Goal: Task Accomplishment & Management: Complete application form

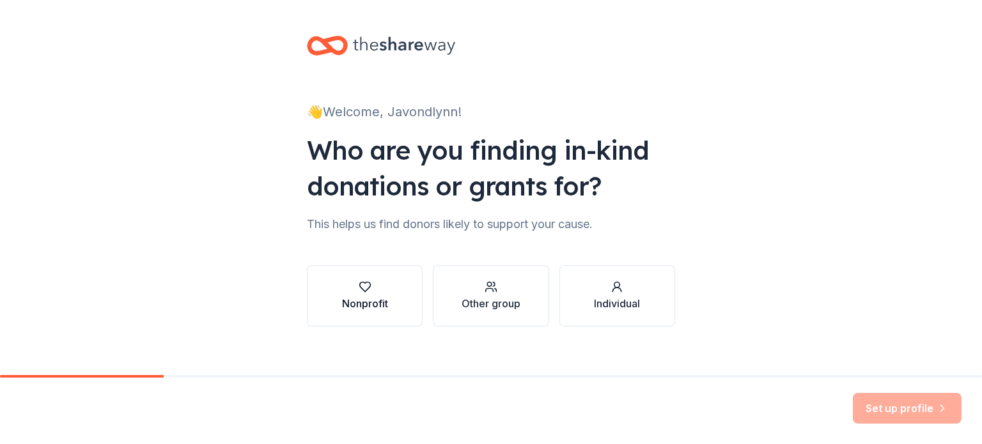
click at [367, 297] on div "Nonprofit" at bounding box center [365, 303] width 46 height 15
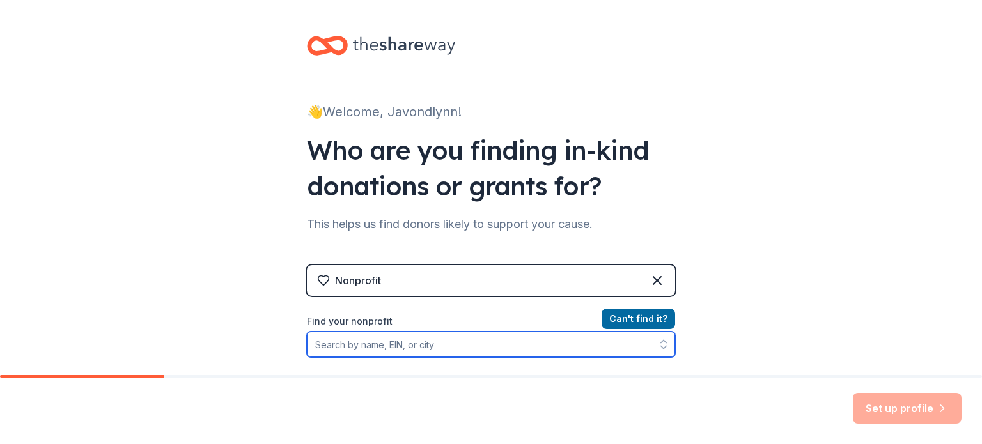
click at [361, 344] on input "Find your nonprofit" at bounding box center [491, 345] width 368 height 26
type input "jmd"
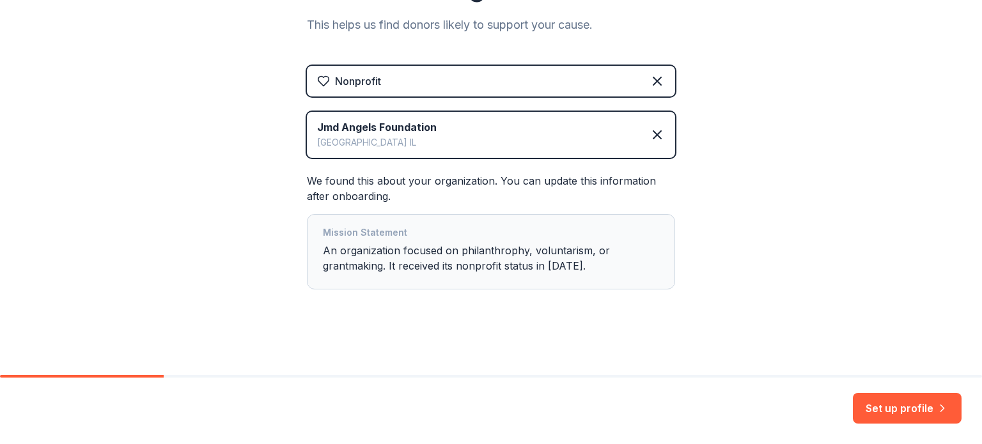
scroll to position [200, 0]
click at [894, 408] on button "Set up profile" at bounding box center [907, 408] width 109 height 31
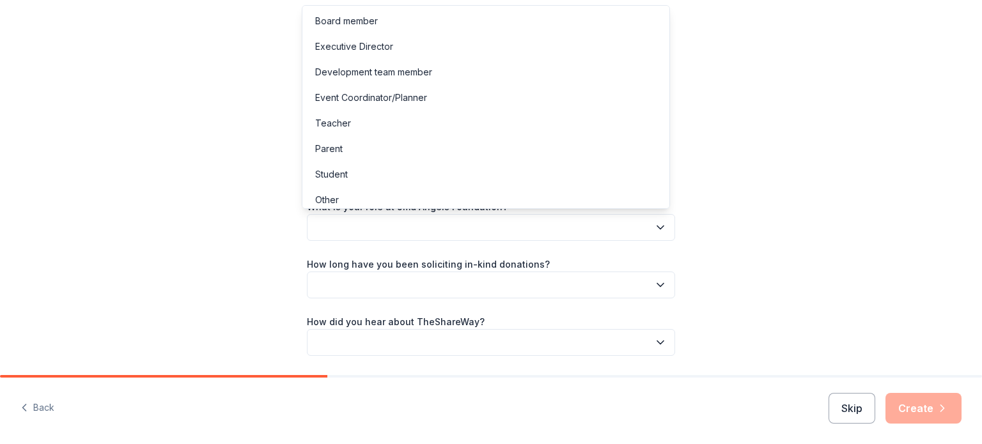
click at [389, 229] on button "button" at bounding box center [491, 227] width 368 height 27
click at [344, 43] on div "Executive Director" at bounding box center [354, 46] width 78 height 15
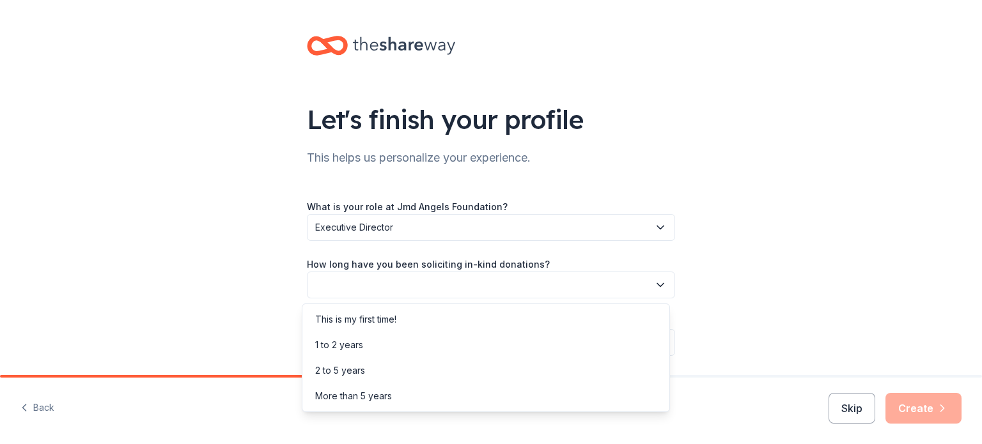
click at [406, 291] on button "button" at bounding box center [491, 285] width 368 height 27
click at [350, 373] on div "2 to 5 years" at bounding box center [340, 370] width 50 height 15
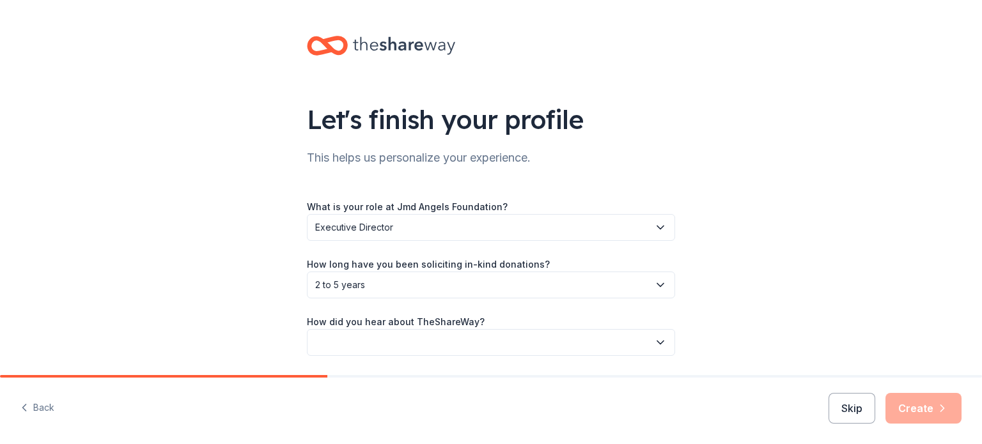
click at [377, 339] on button "button" at bounding box center [491, 342] width 368 height 27
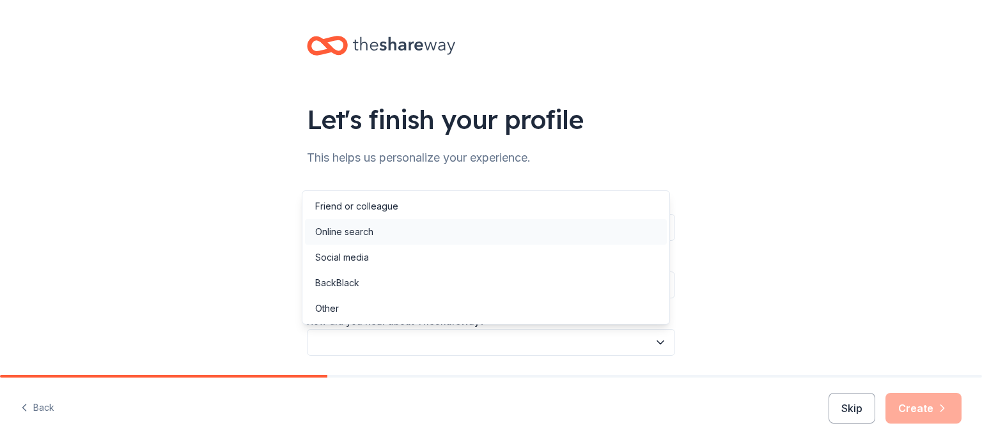
click at [351, 230] on div "Online search" at bounding box center [344, 231] width 58 height 15
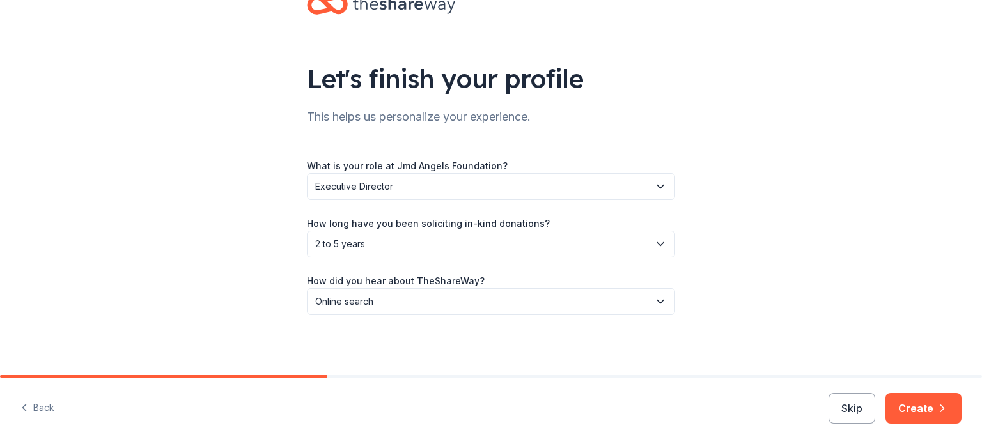
scroll to position [42, 0]
click at [934, 405] on button "Create" at bounding box center [923, 408] width 76 height 31
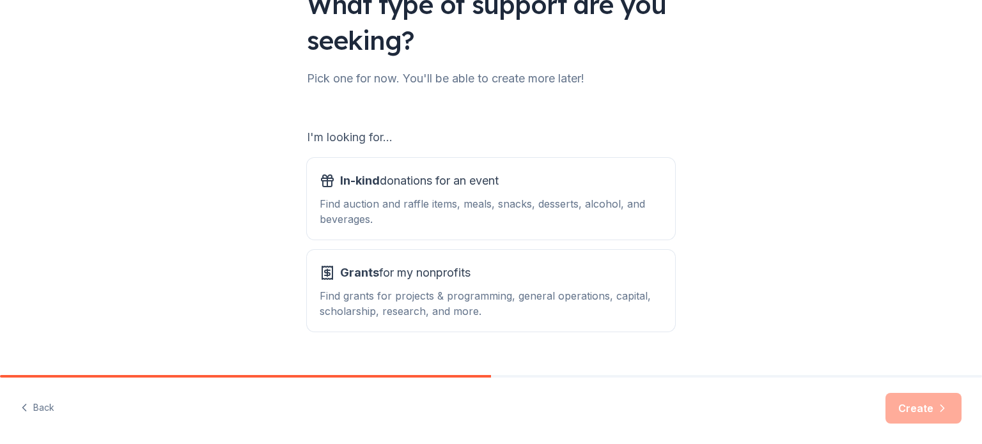
scroll to position [128, 0]
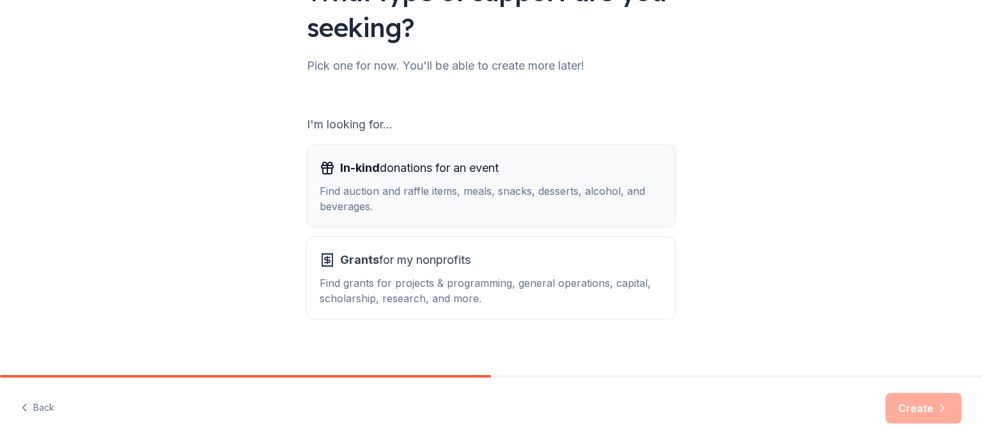
click at [491, 185] on div "Find auction and raffle items, meals, snacks, desserts, alcohol, and beverages." at bounding box center [491, 198] width 343 height 31
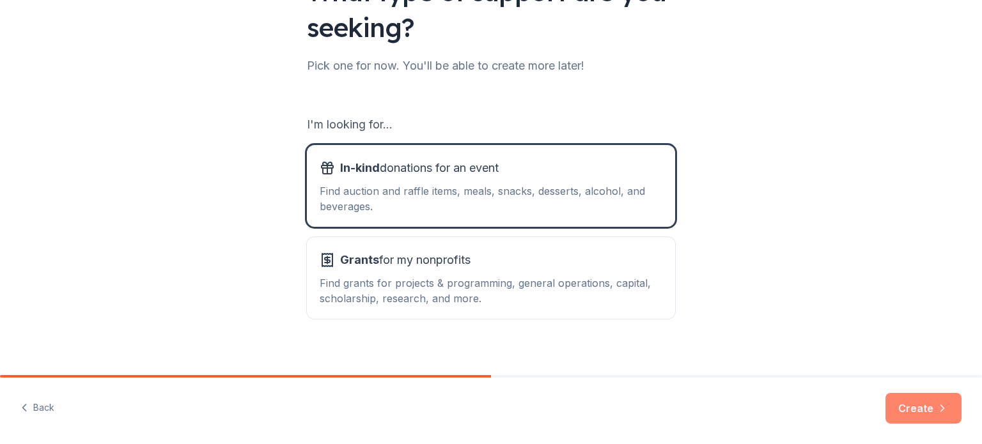
click at [925, 414] on button "Create" at bounding box center [923, 408] width 76 height 31
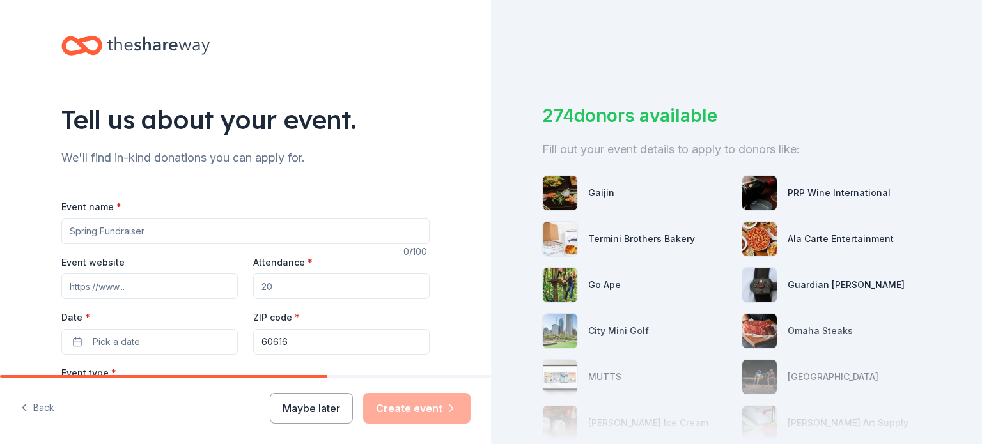
click at [151, 229] on input "Event name *" at bounding box center [245, 232] width 368 height 26
drag, startPoint x: 128, startPoint y: 229, endPoint x: 17, endPoint y: 222, distance: 110.8
click at [18, 222] on div "Tell us about your event. We'll find in-kind donations you can apply for. Event…" at bounding box center [245, 425] width 491 height 851
type input "Awards Fundraiser"
click at [146, 291] on input "Event website" at bounding box center [149, 287] width 176 height 26
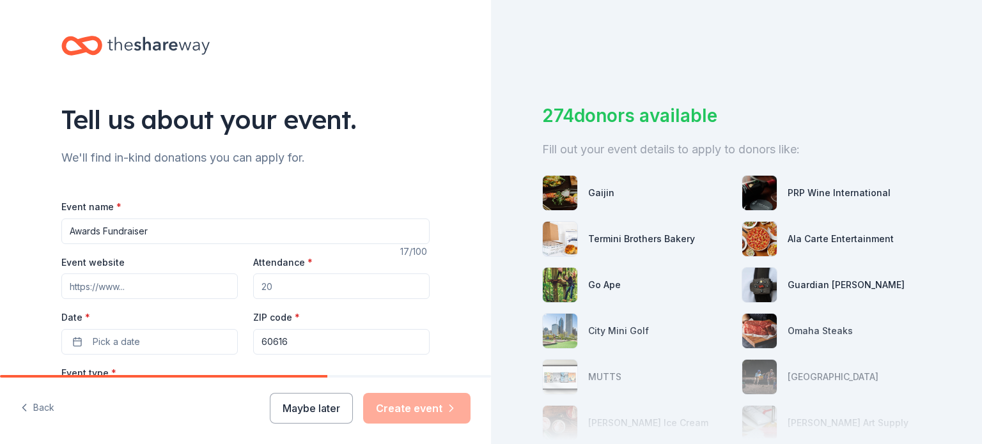
type input "[DOMAIN_NAME]"
click at [316, 286] on input "Attendance *" at bounding box center [341, 287] width 176 height 26
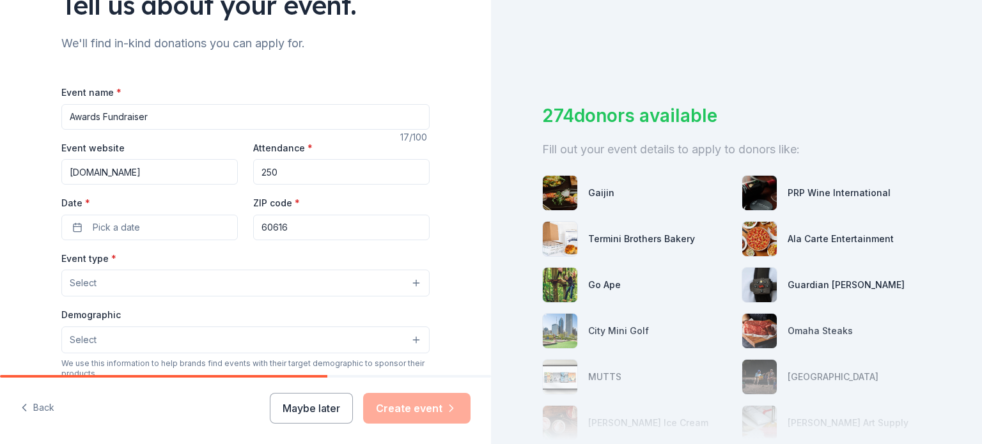
scroll to position [128, 0]
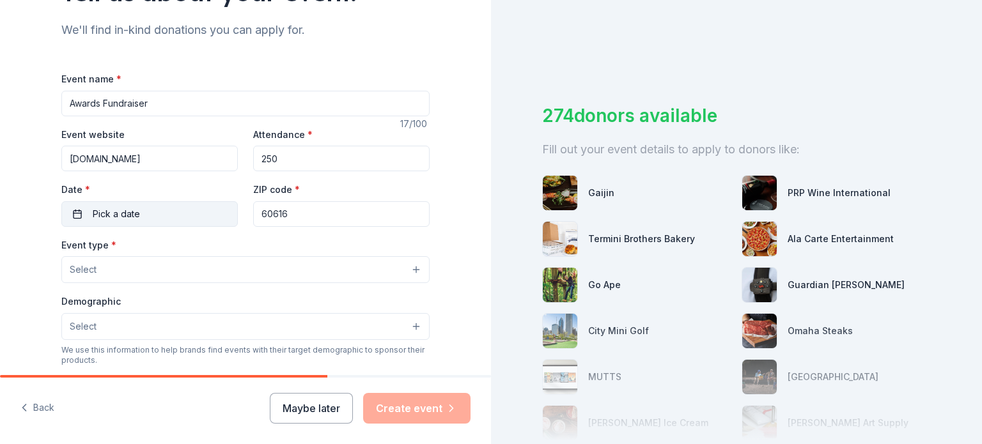
type input "250"
click at [140, 203] on button "Pick a date" at bounding box center [149, 214] width 176 height 26
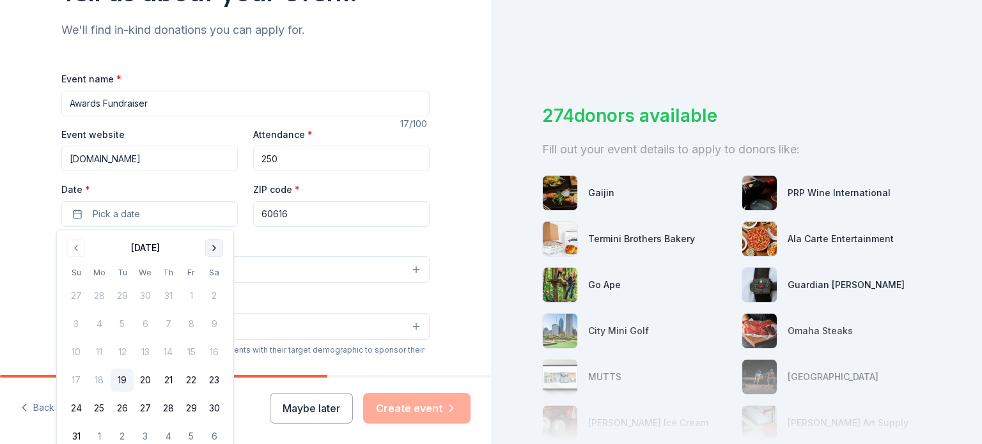
click at [214, 250] on button "Go to next month" at bounding box center [214, 248] width 18 height 18
click at [121, 355] on button "16" at bounding box center [122, 352] width 23 height 23
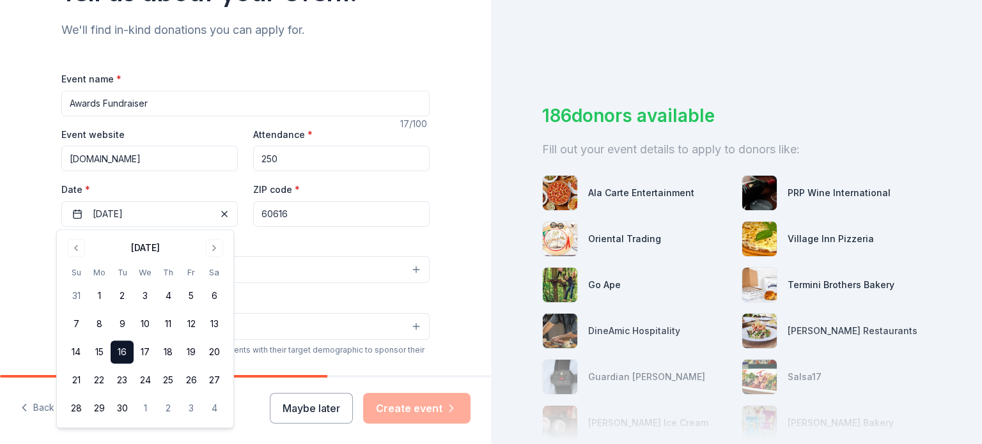
click at [303, 219] on input "60616" at bounding box center [341, 214] width 176 height 26
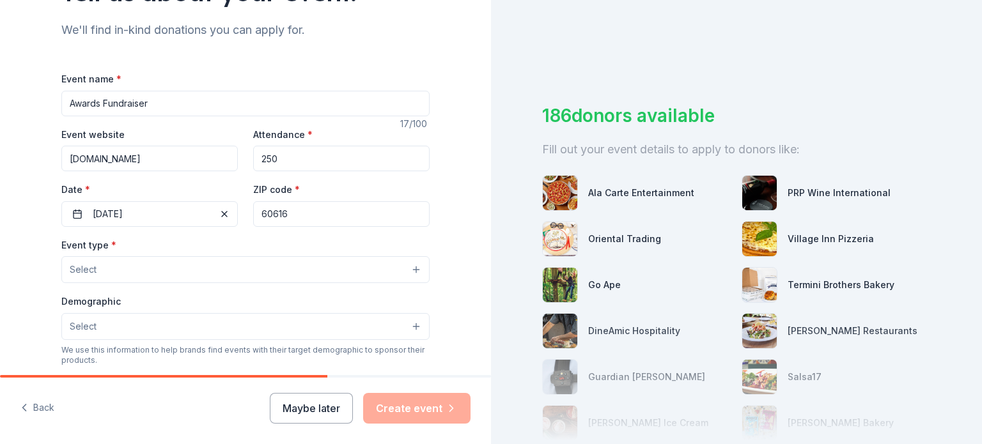
click at [133, 275] on button "Select" at bounding box center [245, 269] width 368 height 27
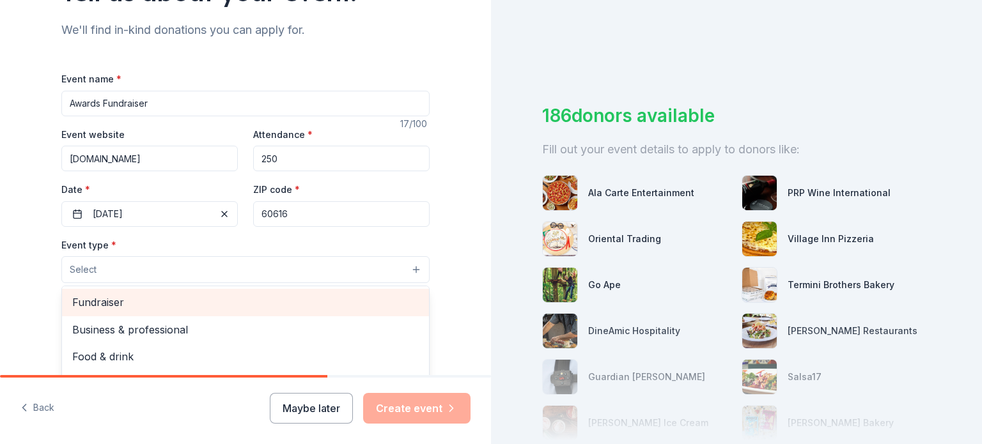
click at [100, 308] on span "Fundraiser" at bounding box center [245, 302] width 346 height 17
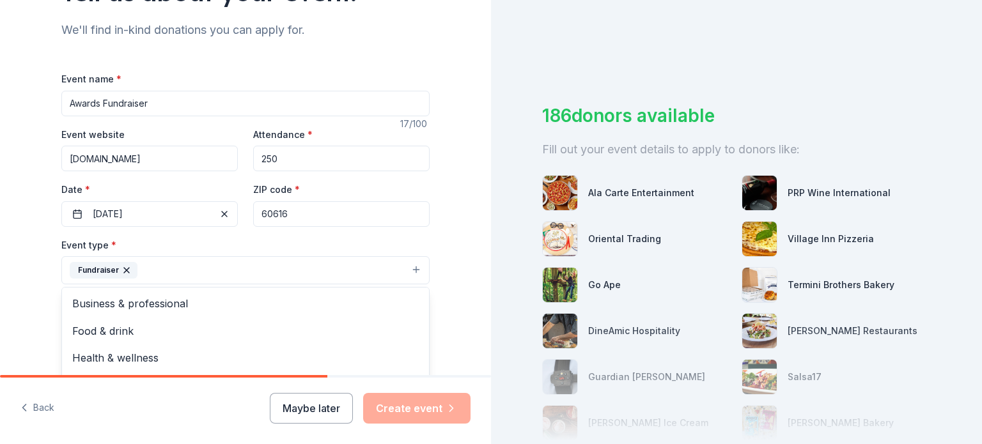
click at [465, 236] on div "Tell us about your event. We'll find in-kind donations you can apply for. Event…" at bounding box center [245, 298] width 491 height 852
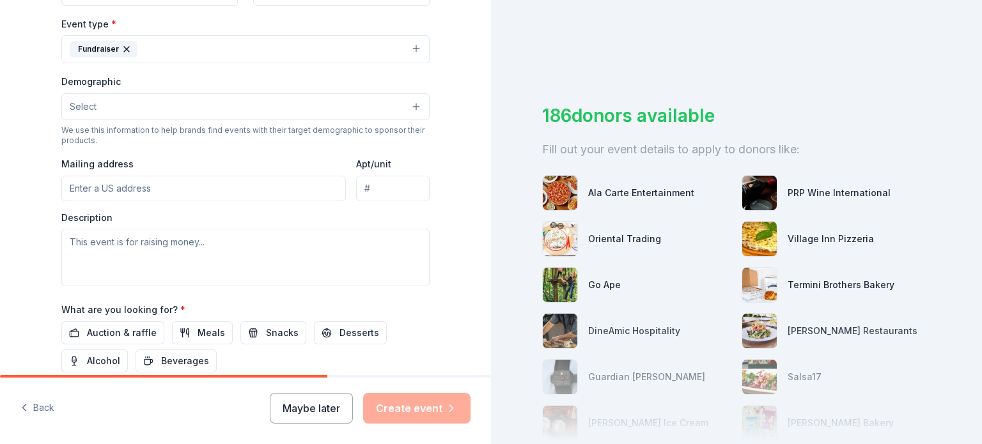
scroll to position [352, 0]
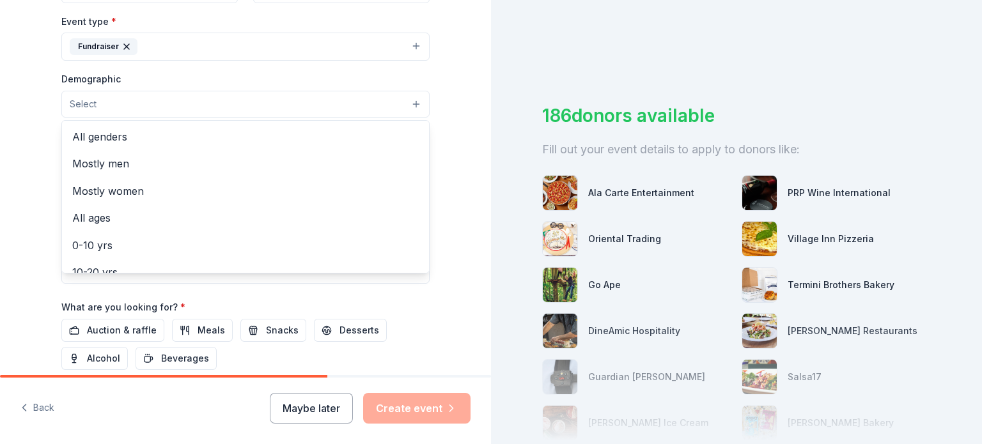
click at [123, 102] on button "Select" at bounding box center [245, 104] width 368 height 27
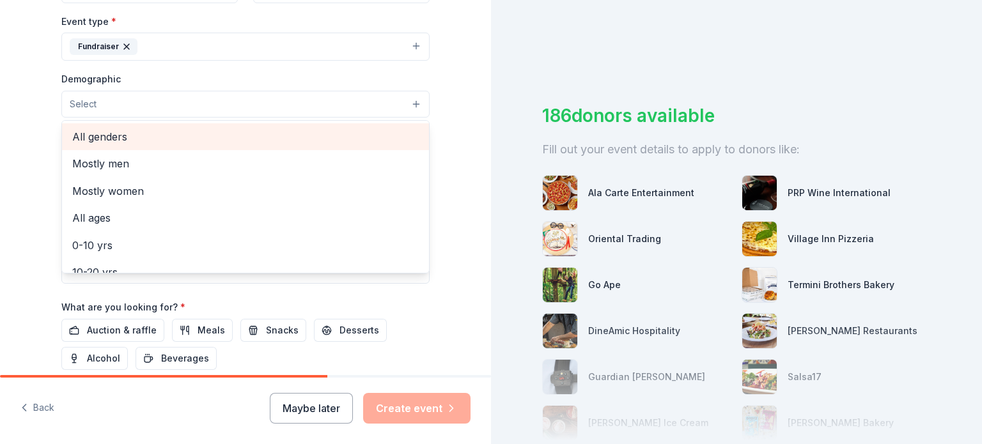
click at [109, 137] on span "All genders" at bounding box center [245, 136] width 346 height 17
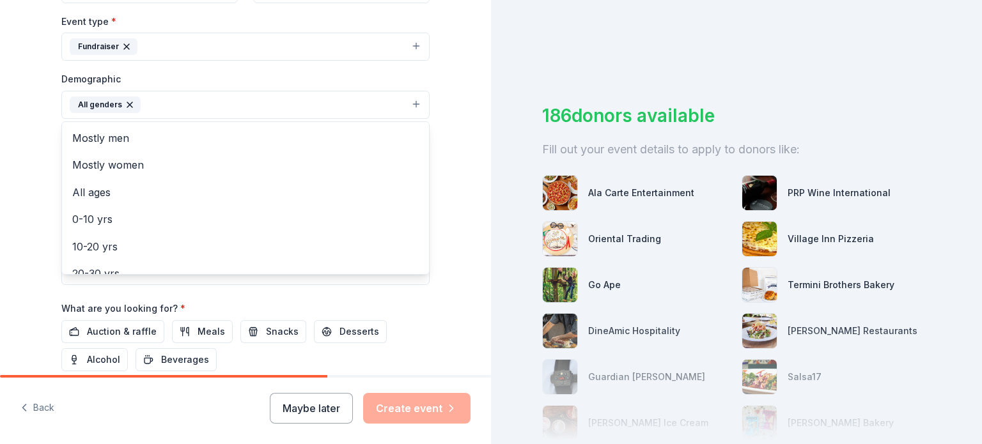
click at [456, 106] on div "Tell us about your event. We'll find in-kind donations you can apply for. Event…" at bounding box center [245, 74] width 491 height 853
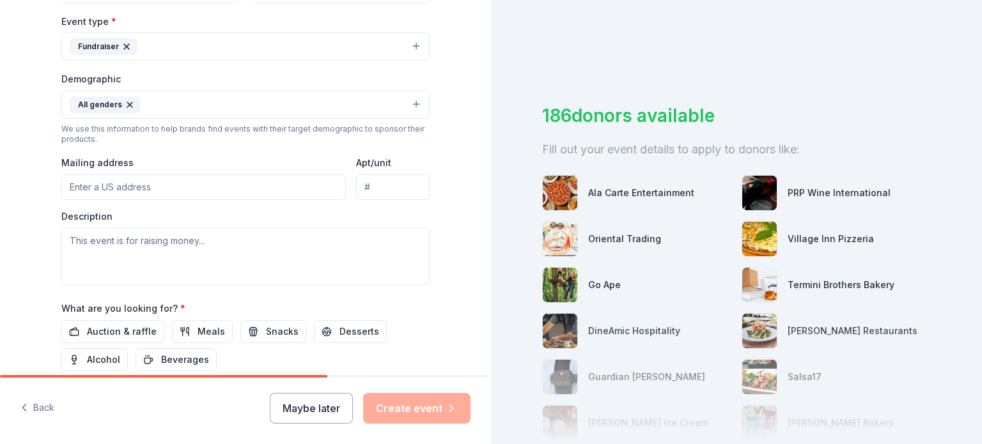
click at [148, 187] on input "Mailing address" at bounding box center [203, 187] width 284 height 26
type input "[STREET_ADDRESS]"
type input "Unit 188"
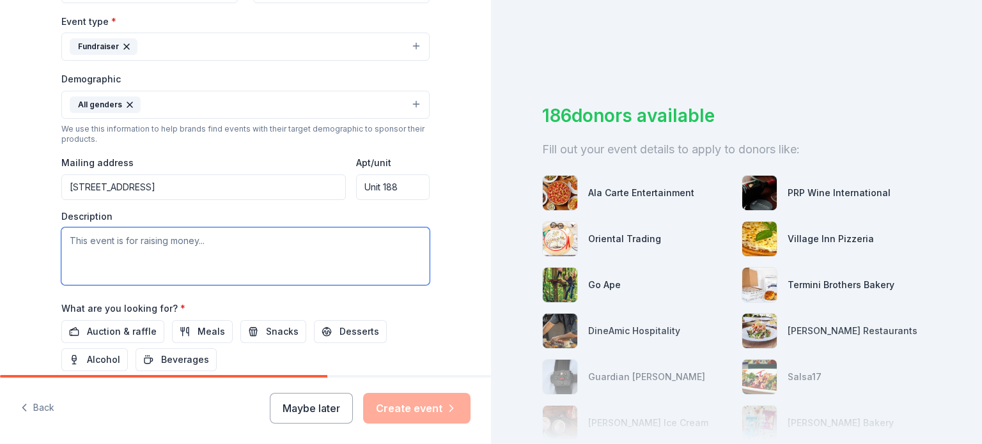
click at [116, 245] on textarea at bounding box center [245, 257] width 368 height 58
click at [78, 236] on textarea at bounding box center [245, 257] width 368 height 58
paste textarea "The 3rd Annual JMD Angel Awards Fundraiser is a distinguished gathering that br…"
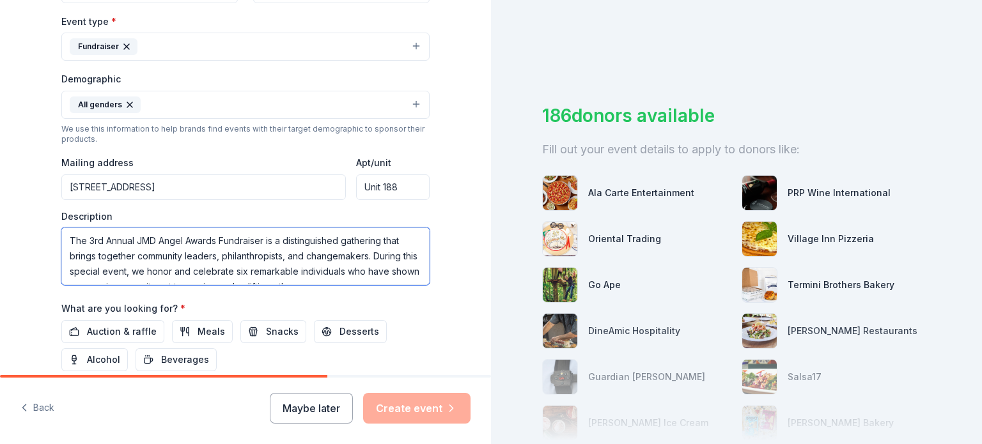
scroll to position [8, 0]
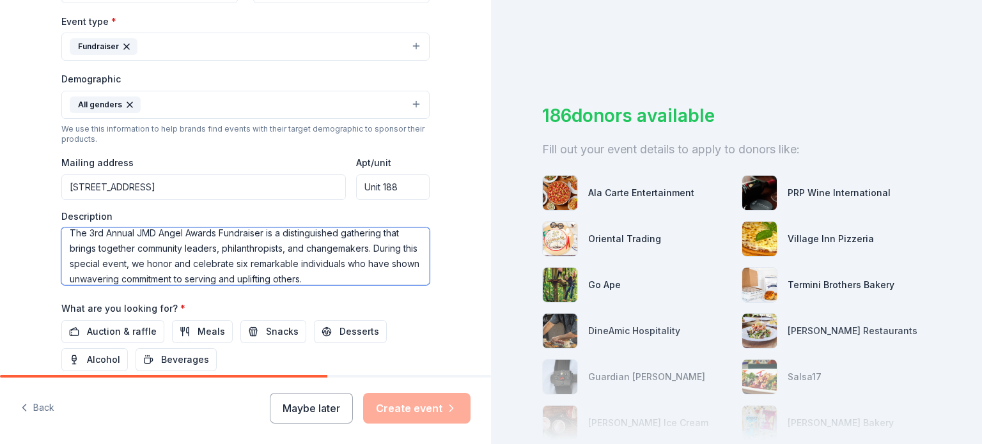
click at [388, 278] on textarea "The 3rd Annual JMD Angel Awards Fundraiser is a distinguished gathering that br…" at bounding box center [245, 257] width 368 height 58
paste textarea "This fundraiser has two primary objectives: To provide guests with deeper insig…"
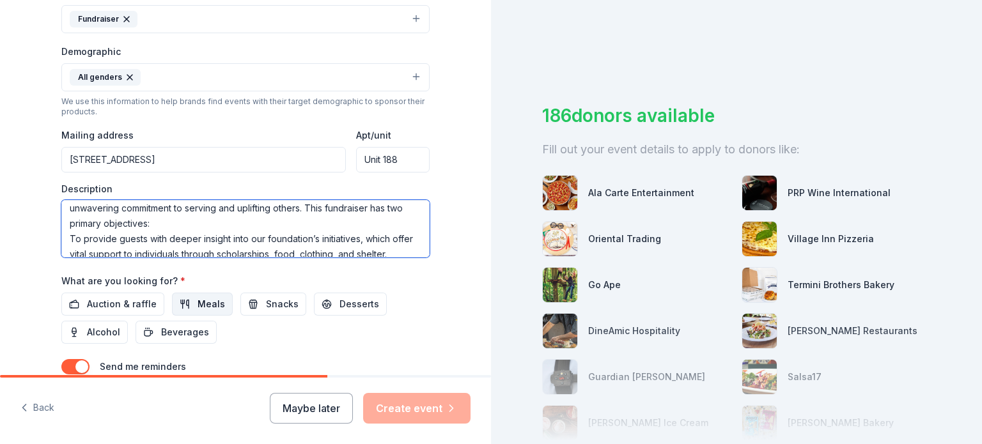
scroll to position [415, 0]
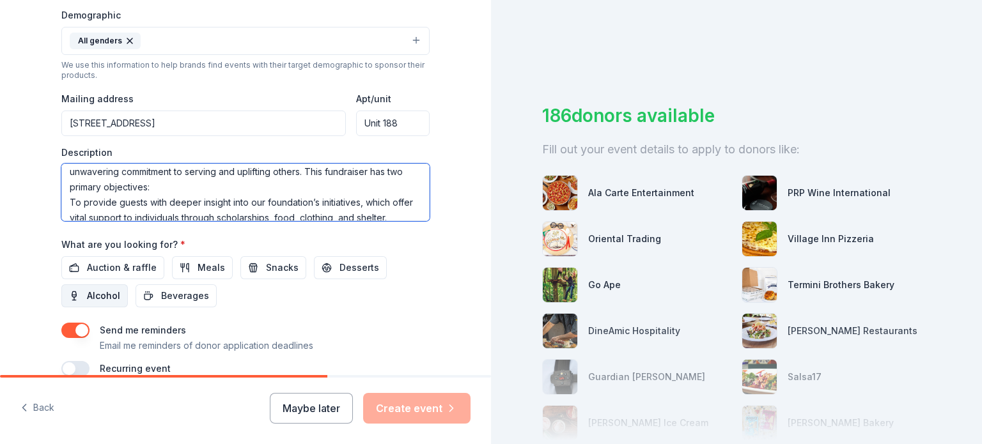
type textarea "The 3rd Annual JMD Angel Awards Fundraiser is a distinguished gathering that br…"
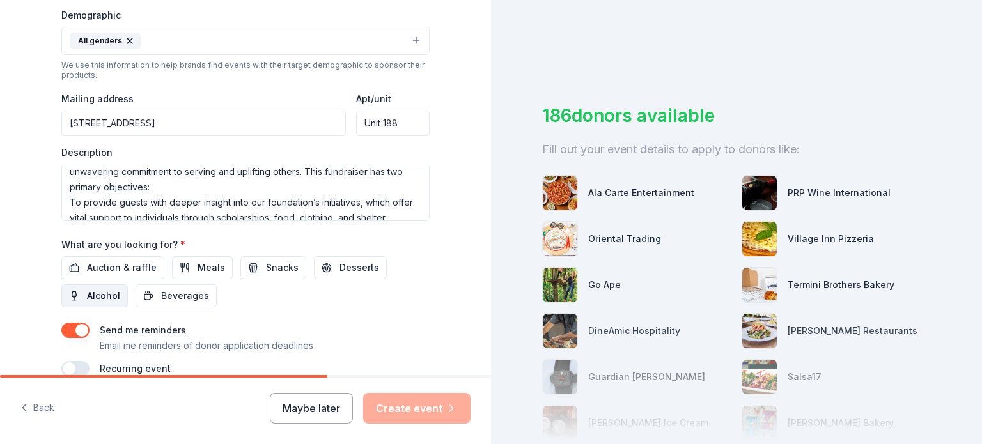
click at [95, 297] on span "Alcohol" at bounding box center [103, 295] width 33 height 15
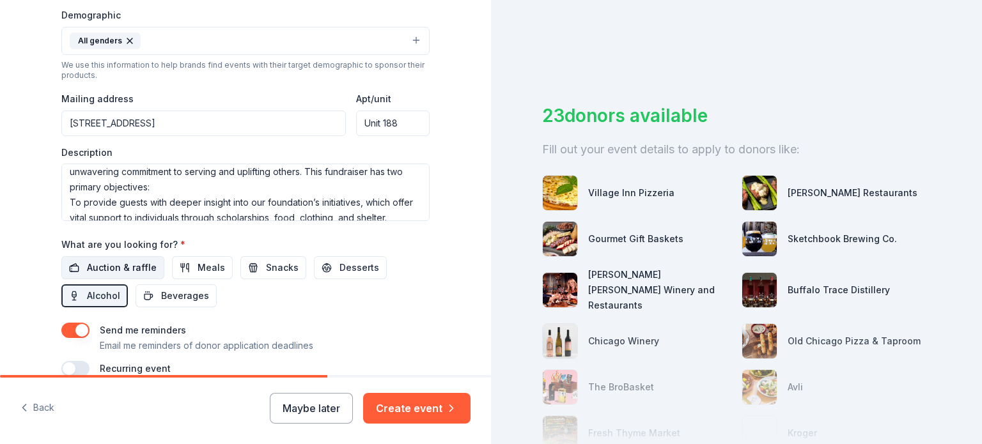
click at [114, 265] on span "Auction & raffle" at bounding box center [122, 267] width 70 height 15
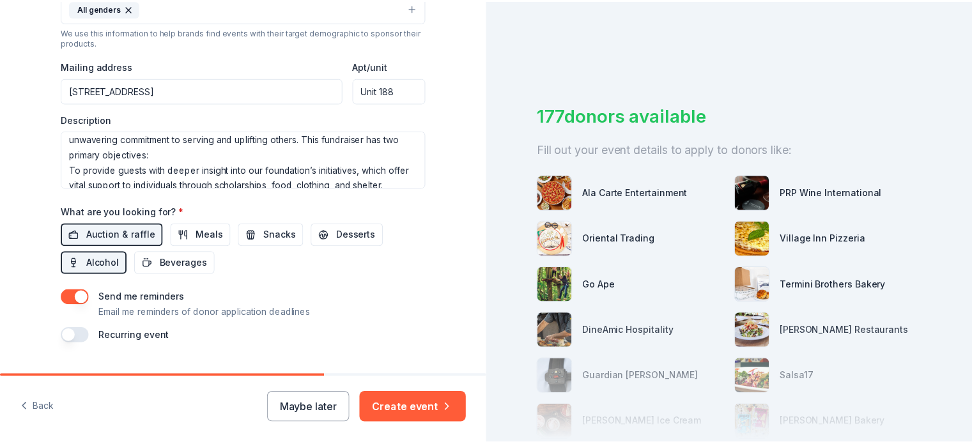
scroll to position [477, 0]
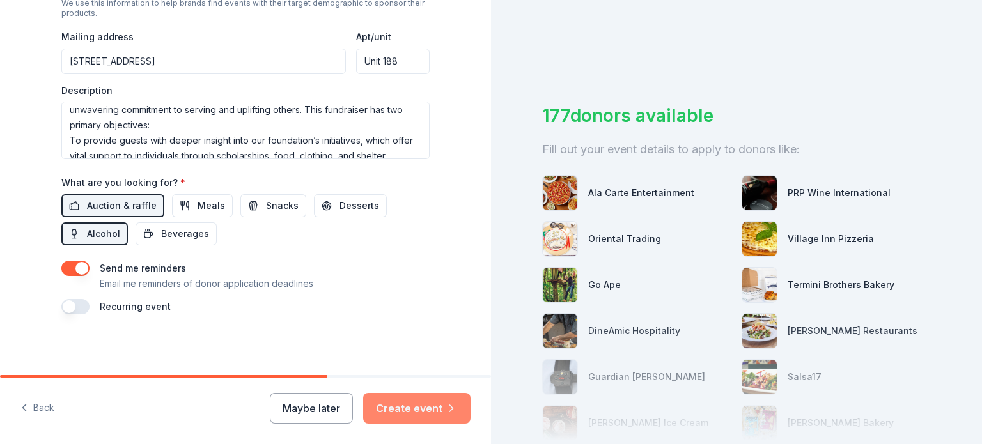
click at [421, 411] on button "Create event" at bounding box center [416, 408] width 107 height 31
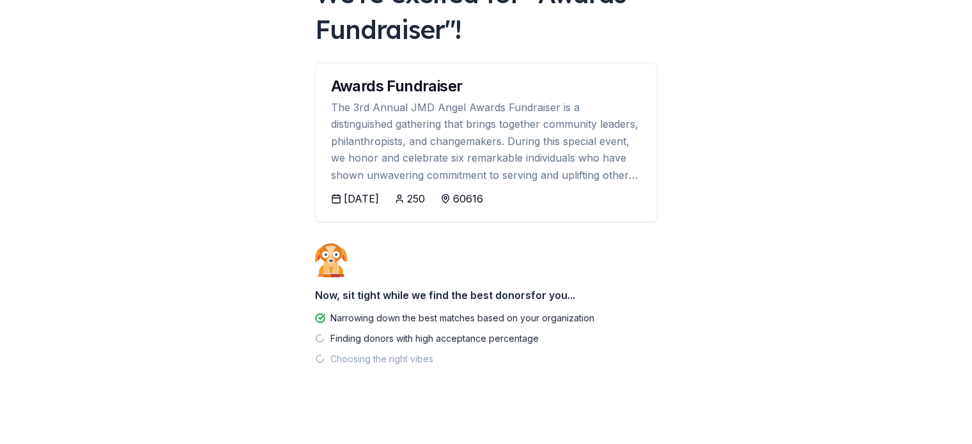
scroll to position [112, 0]
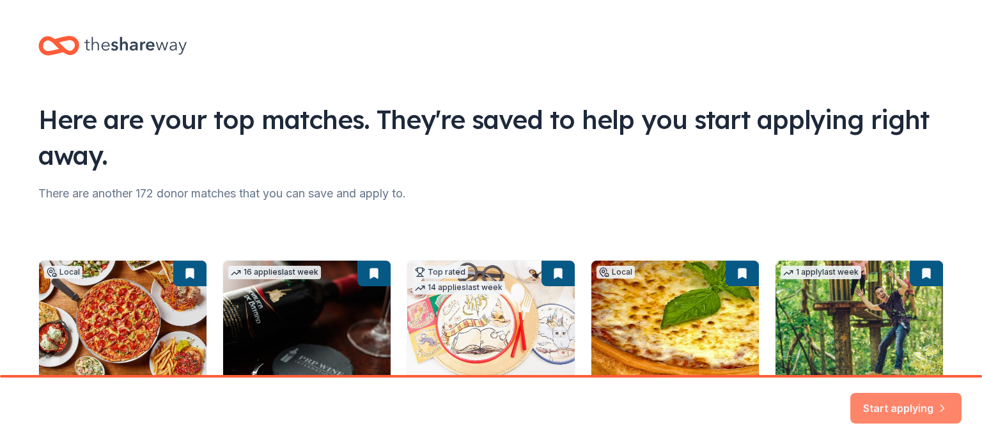
click at [913, 413] on button "Start applying" at bounding box center [905, 400] width 111 height 31
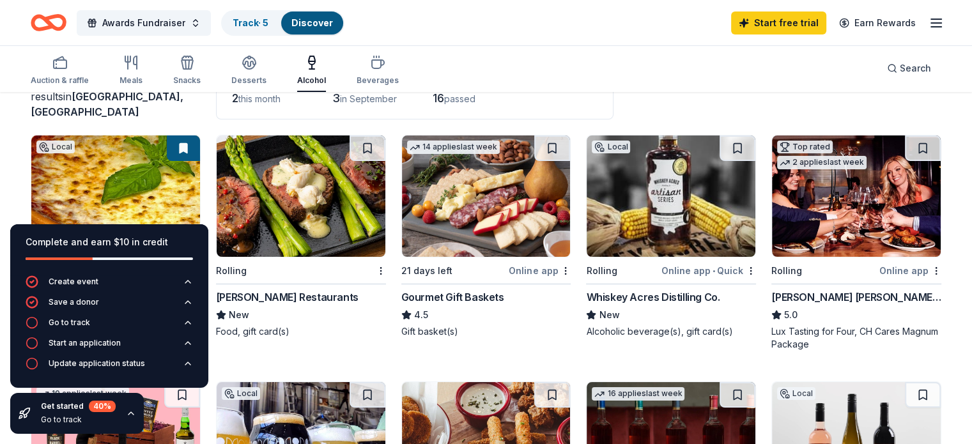
scroll to position [128, 0]
